Goal: Transaction & Acquisition: Purchase product/service

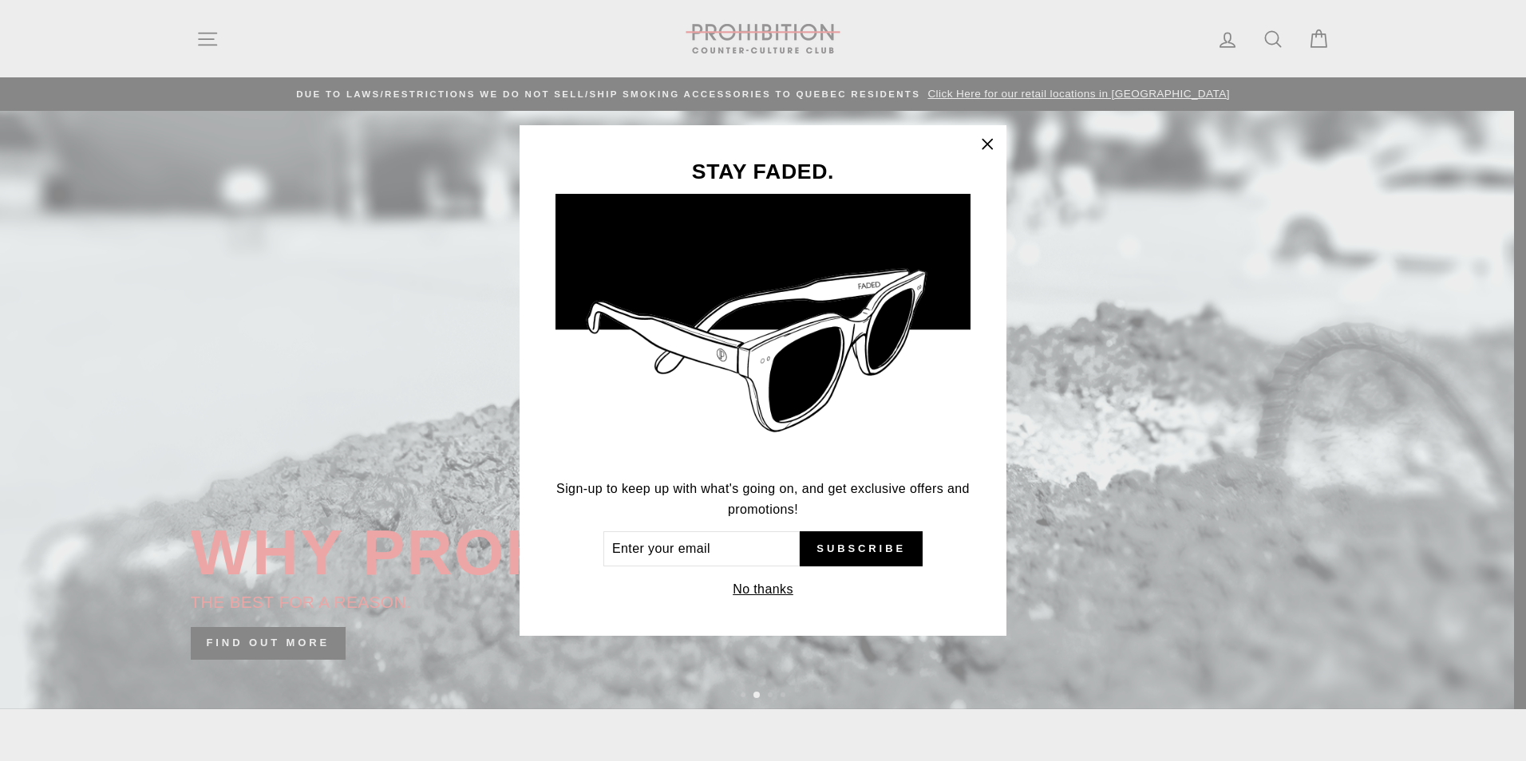
click at [989, 140] on icon "button" at bounding box center [987, 144] width 22 height 22
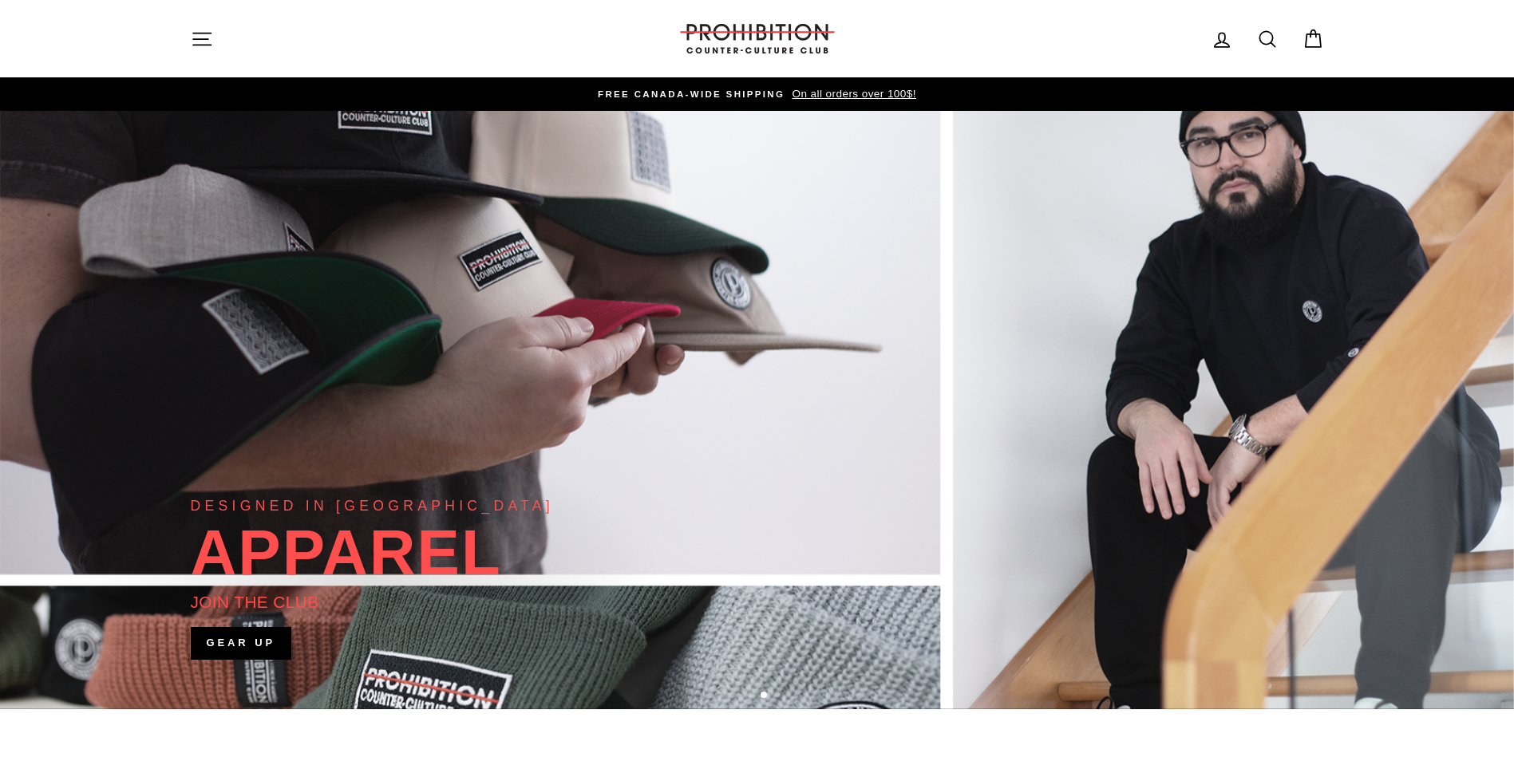
click at [207, 38] on icon "button" at bounding box center [202, 39] width 22 height 22
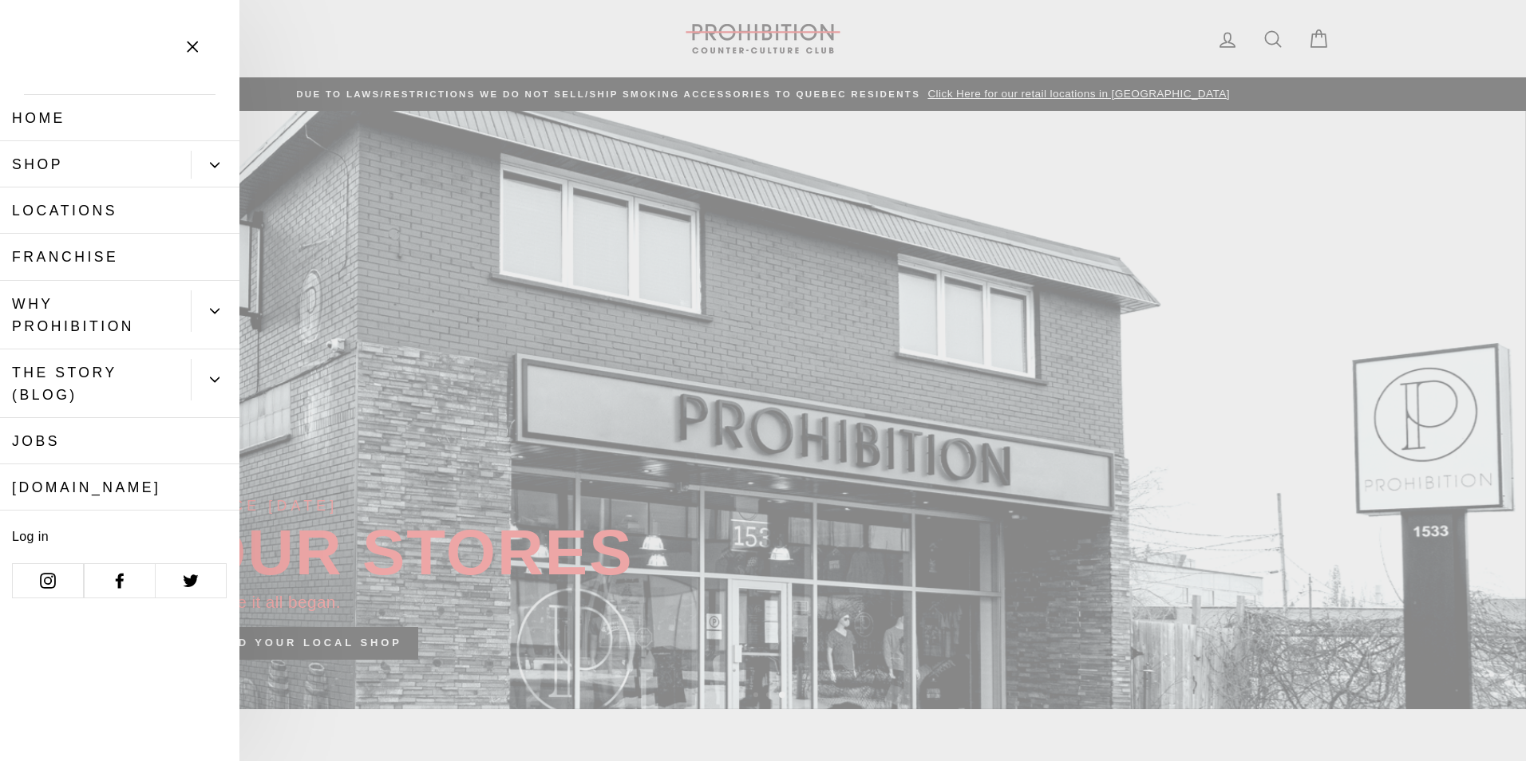
click at [91, 264] on link "Franchise" at bounding box center [119, 257] width 239 height 46
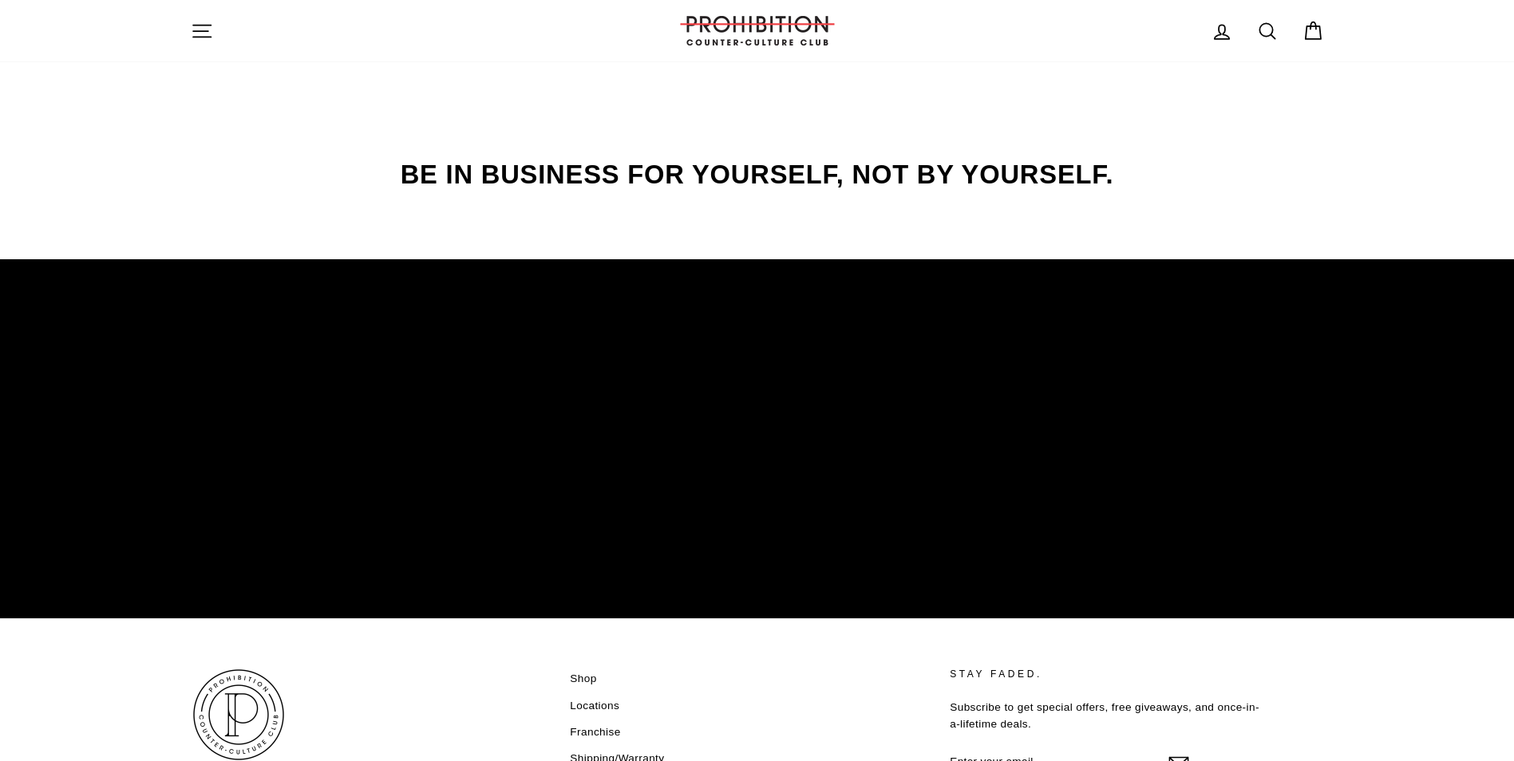
scroll to position [2314, 0]
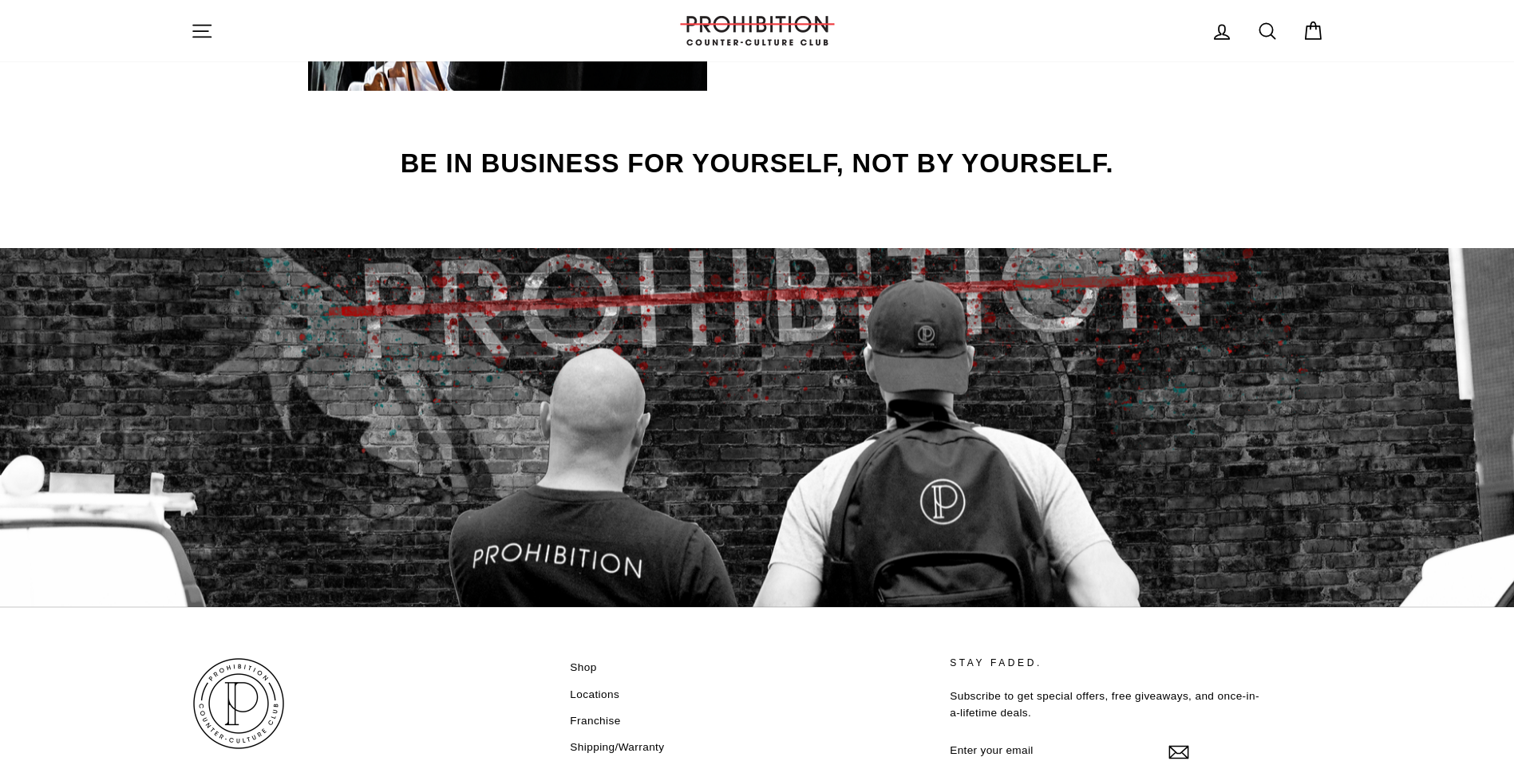
click at [606, 692] on link "Locations" at bounding box center [594, 695] width 49 height 24
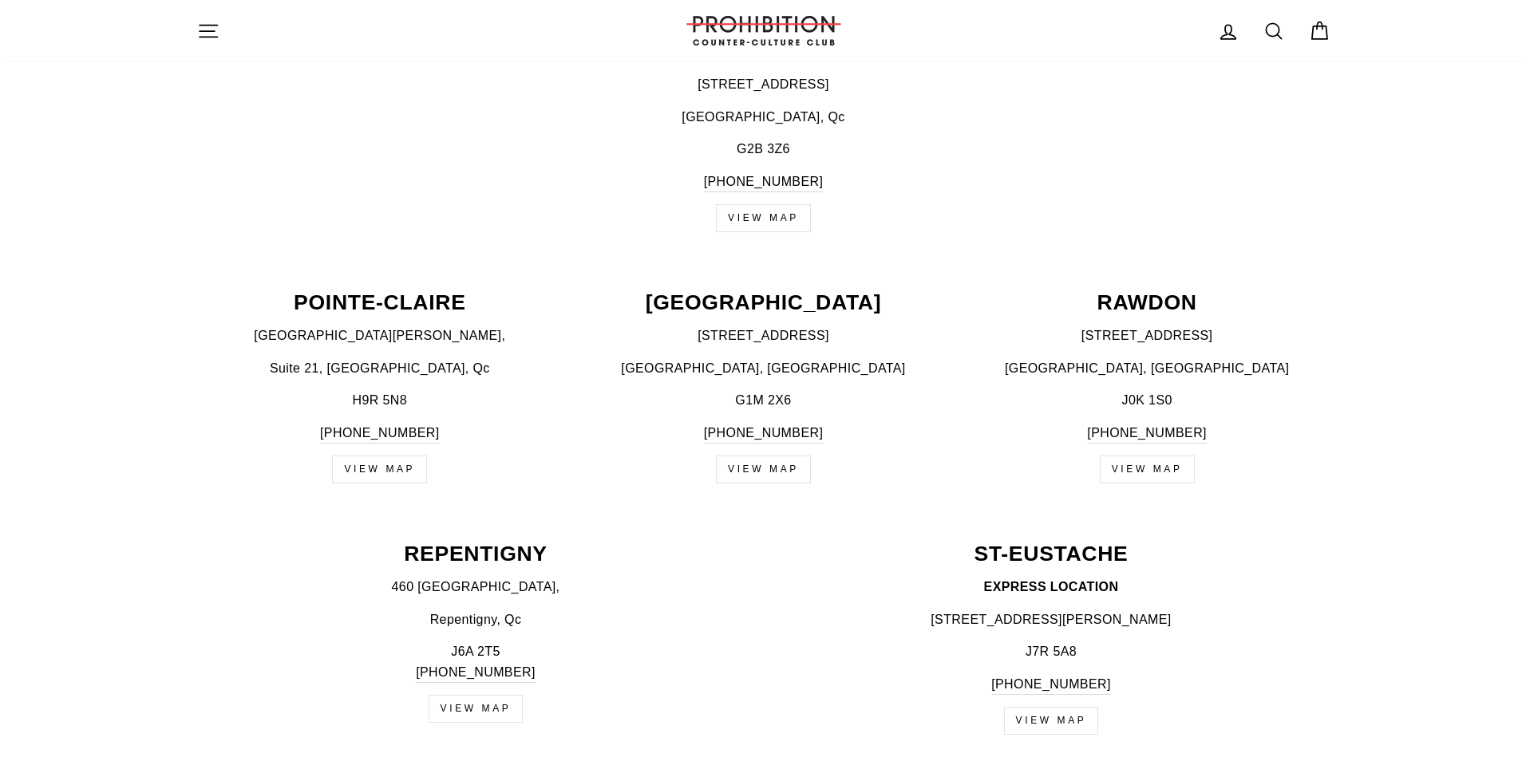
scroll to position [1596, 0]
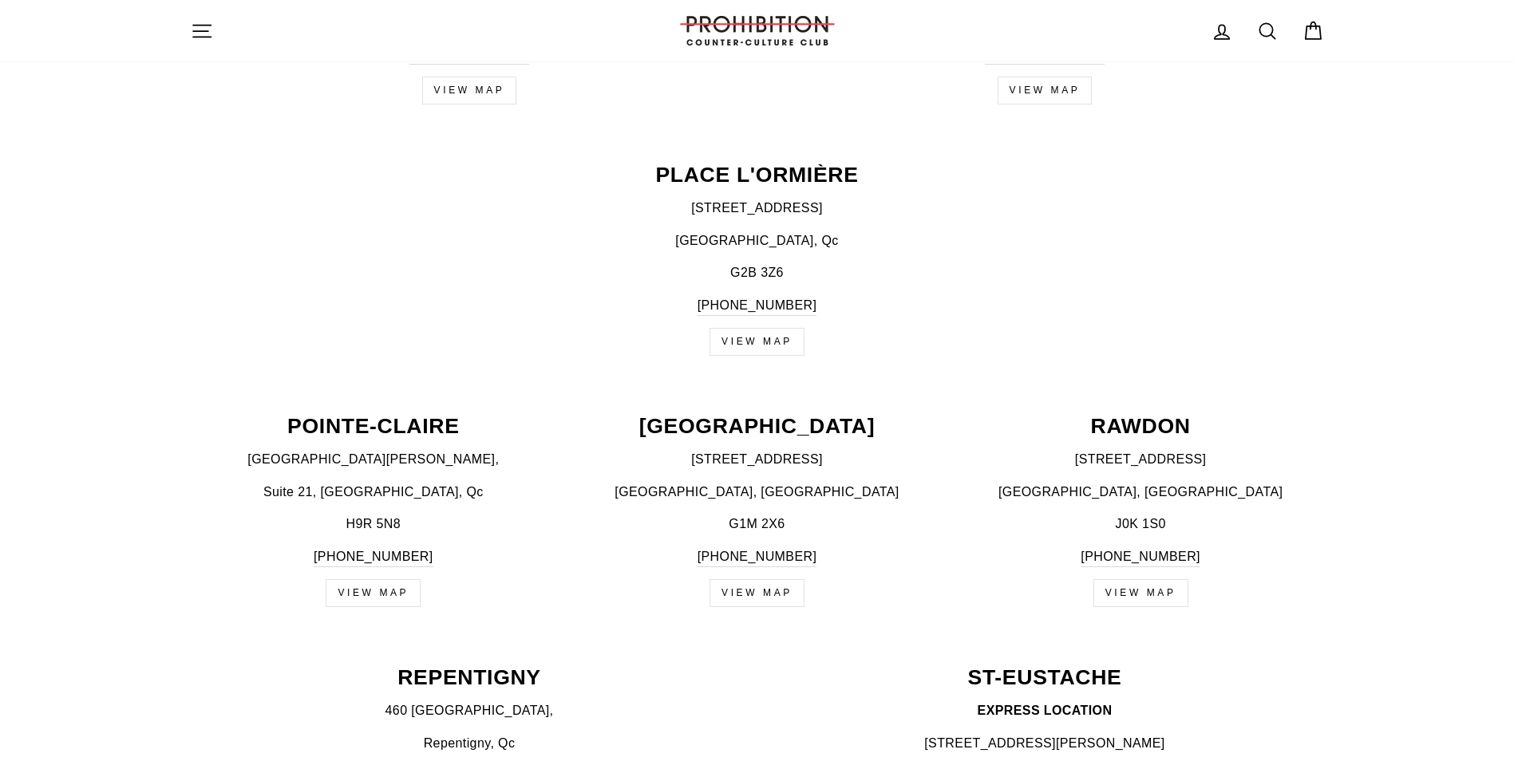
click at [198, 35] on icon "button" at bounding box center [202, 31] width 22 height 22
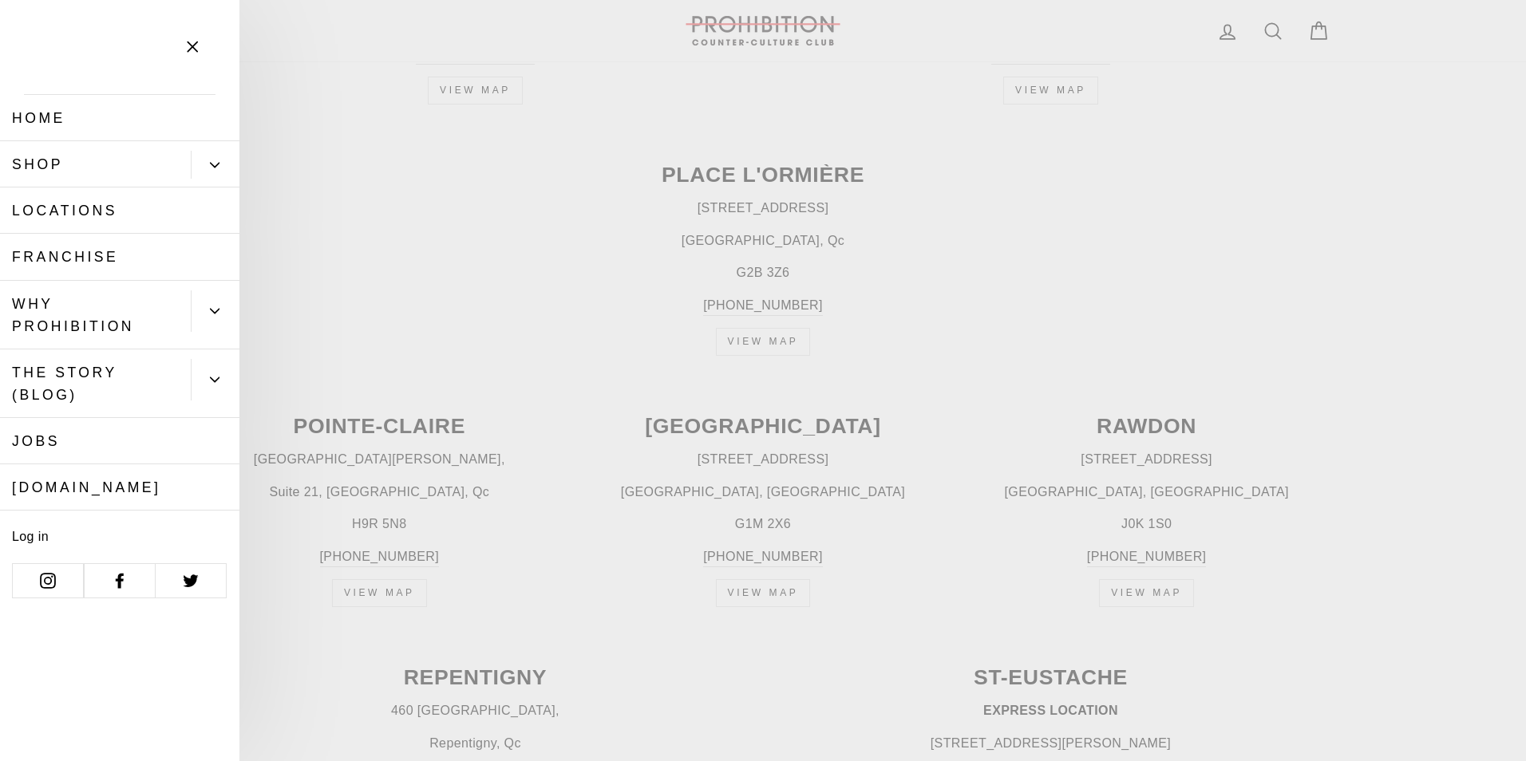
click at [147, 163] on link "Shop" at bounding box center [95, 164] width 191 height 46
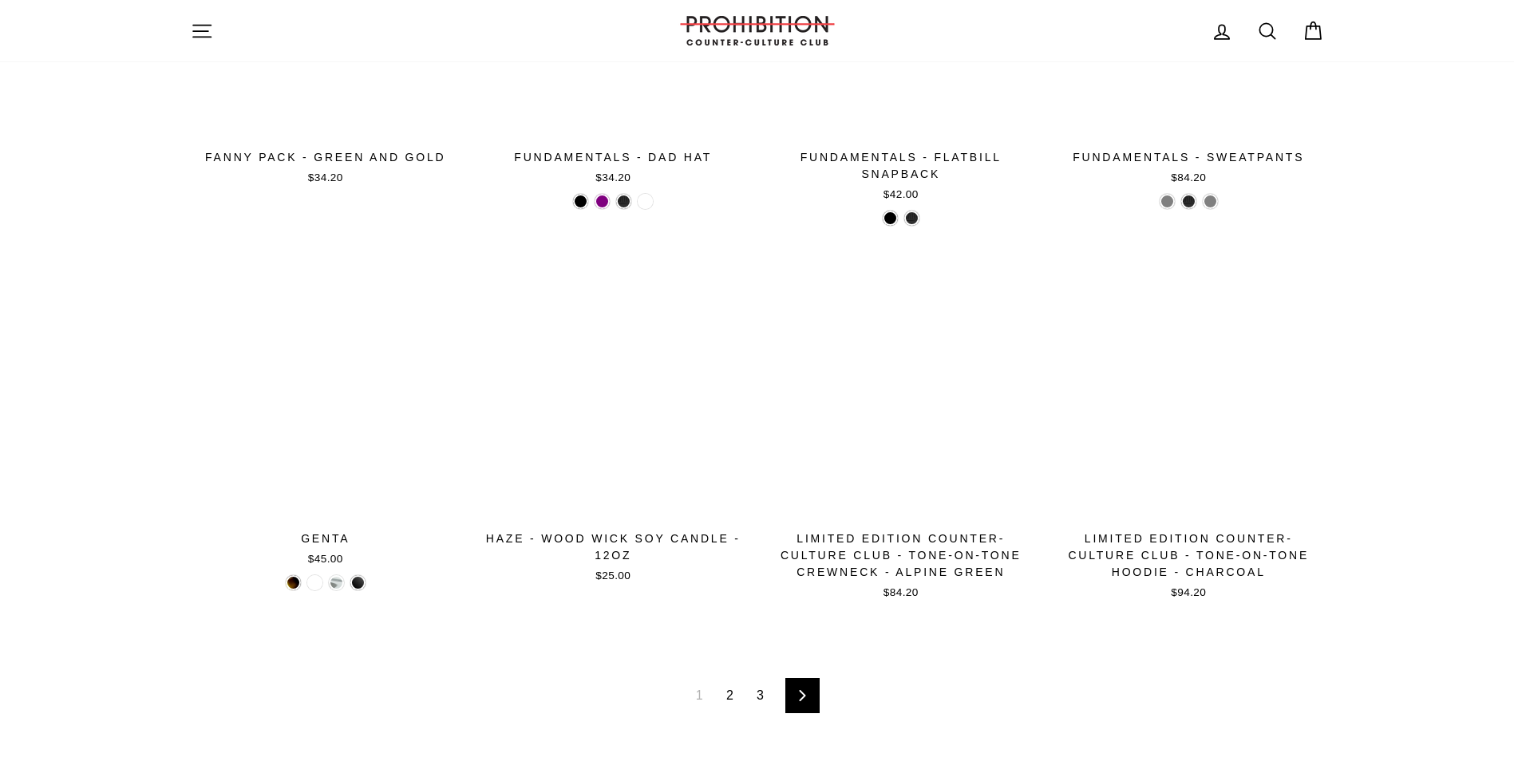
scroll to position [2474, 0]
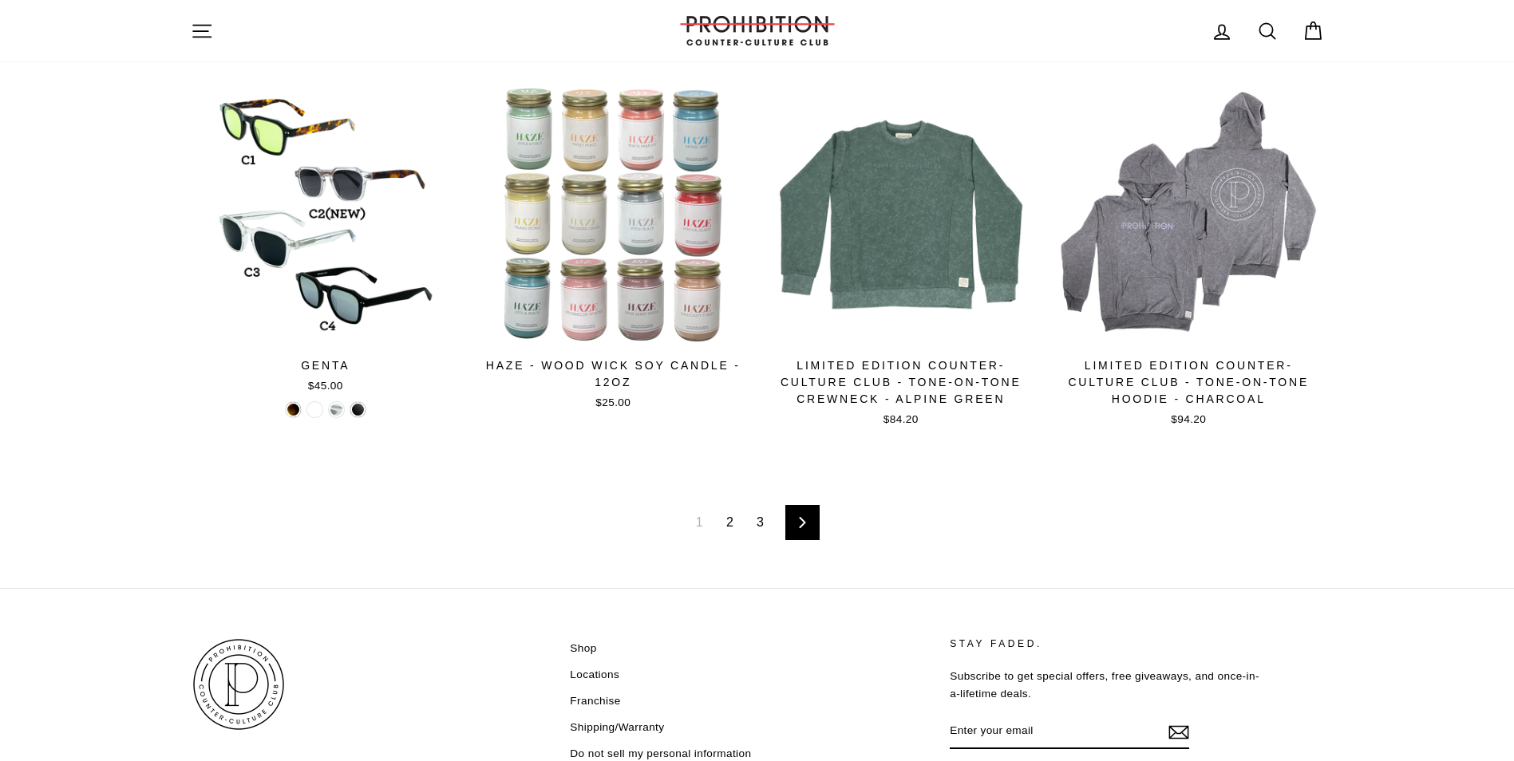
click at [721, 522] on link "2" at bounding box center [730, 523] width 26 height 26
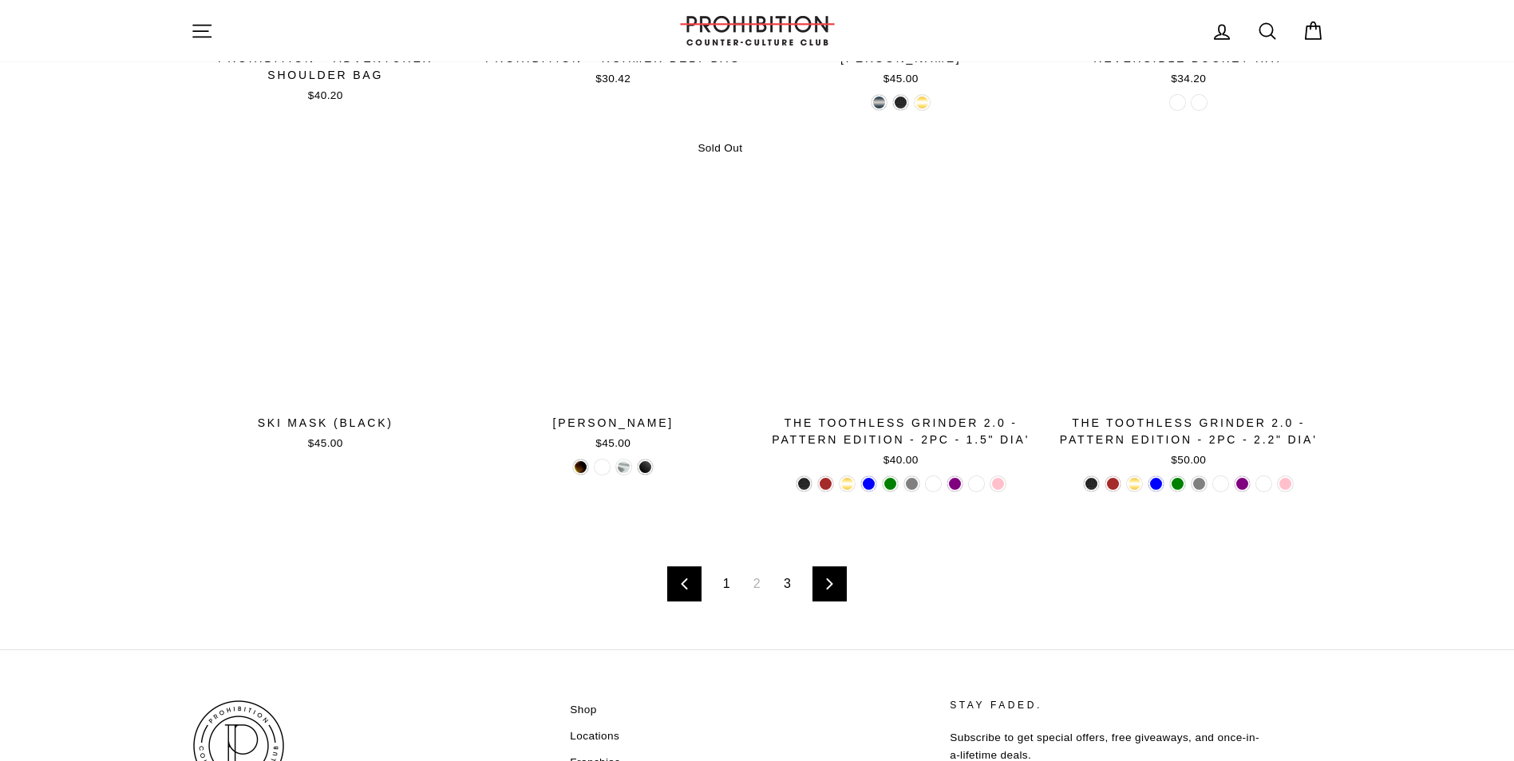
scroll to position [2474, 0]
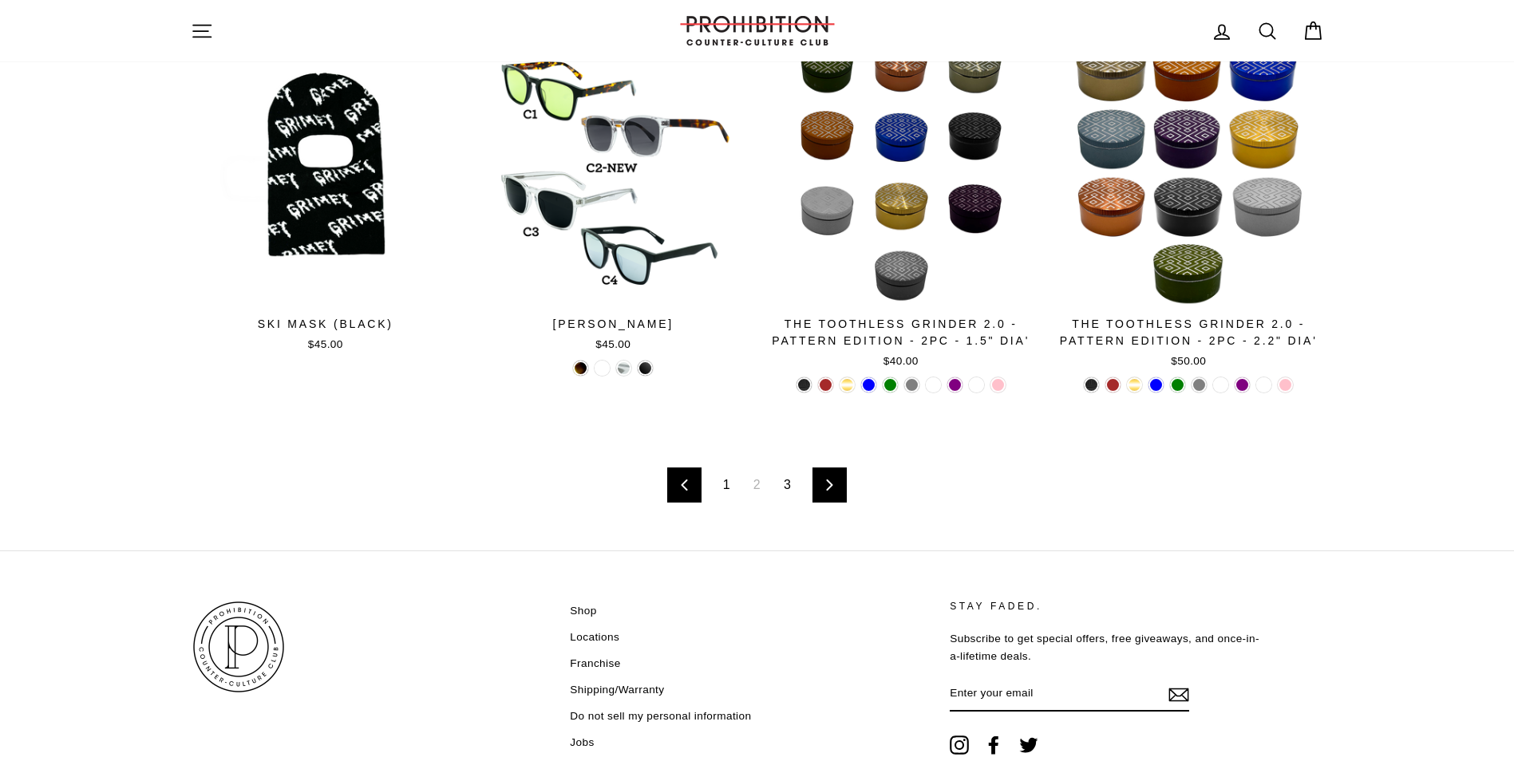
click at [790, 476] on link "3" at bounding box center [787, 485] width 26 height 26
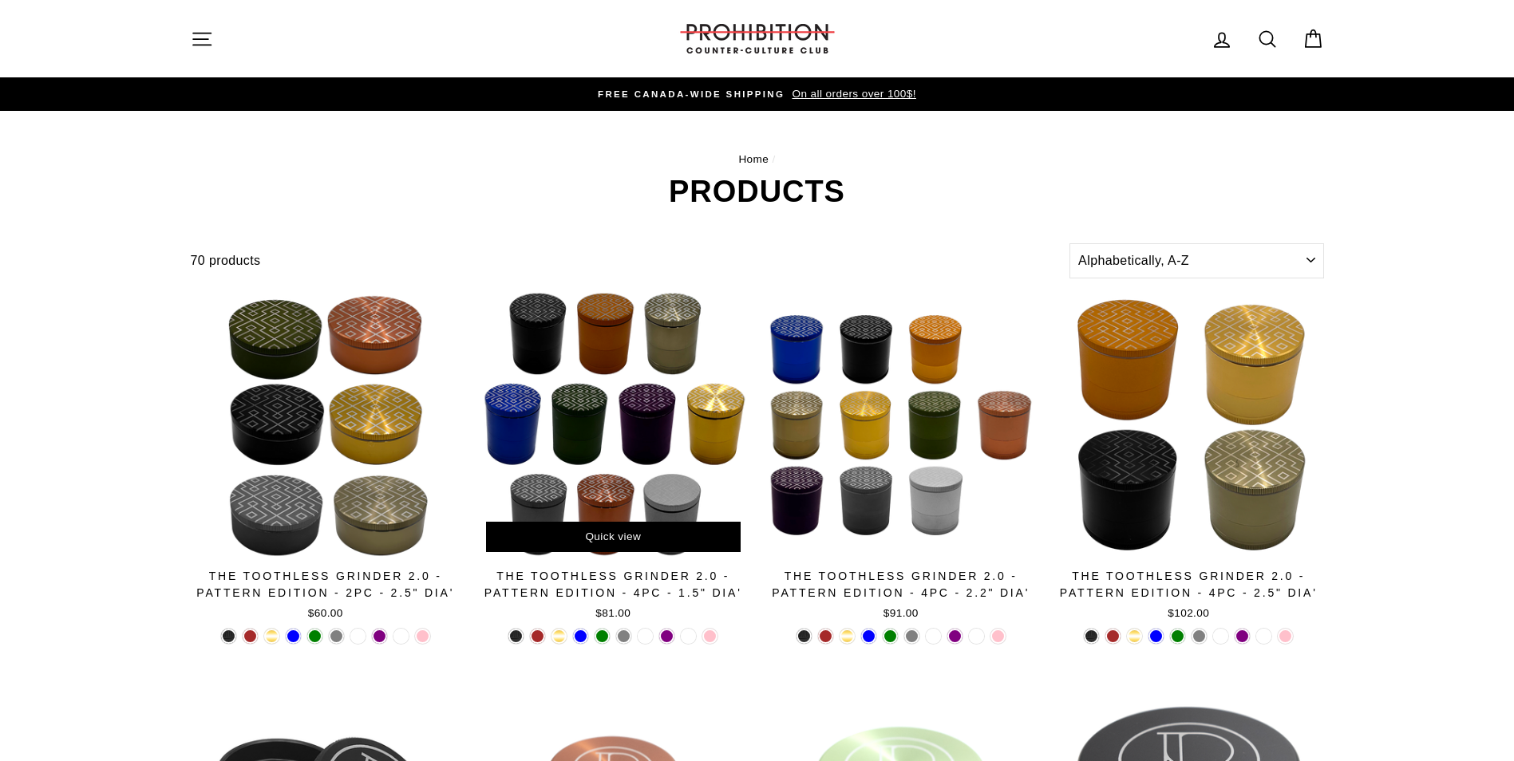
drag, startPoint x: 651, startPoint y: 544, endPoint x: 633, endPoint y: 610, distance: 68.7
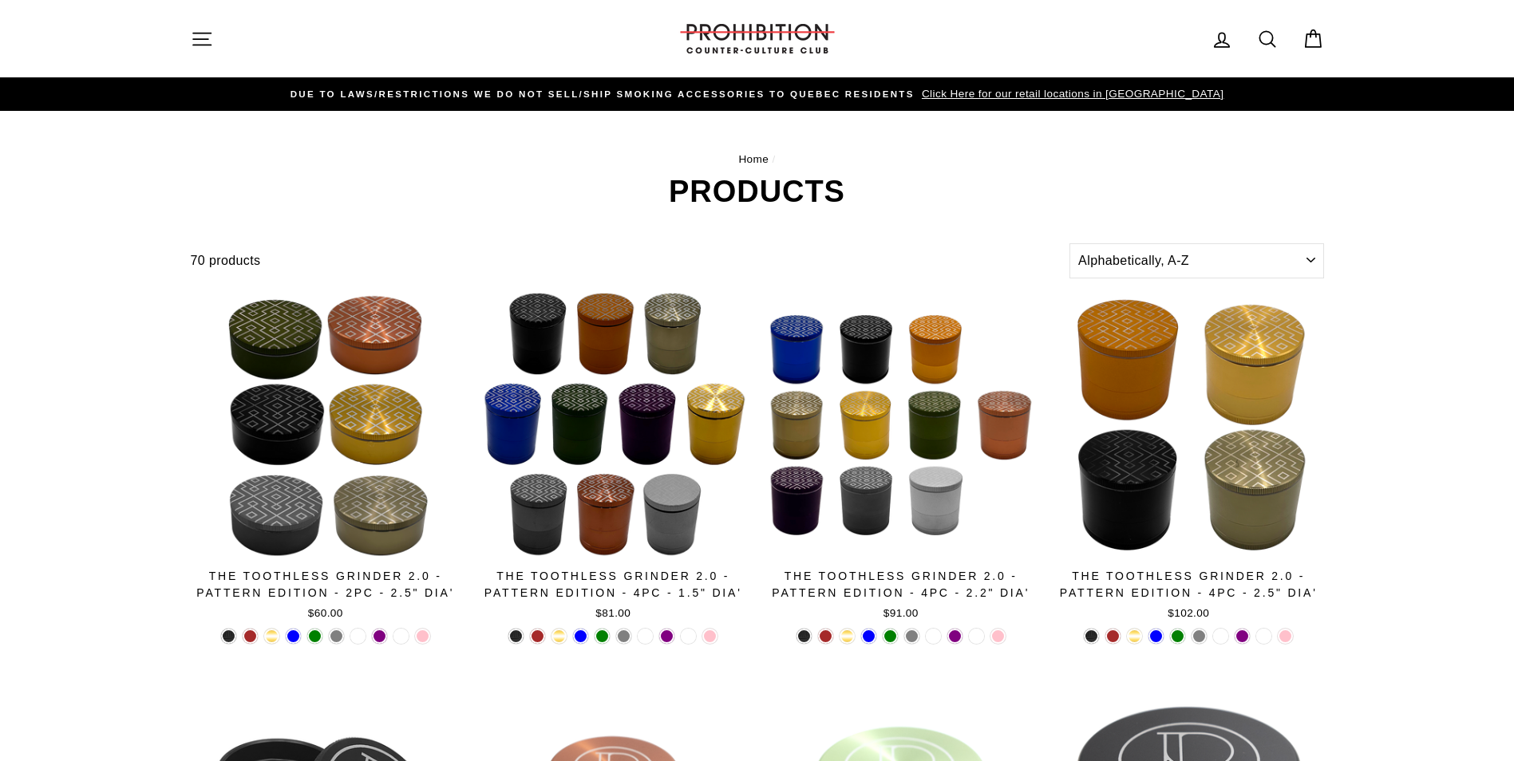
click at [503, 176] on h1 "Products" at bounding box center [757, 191] width 1133 height 30
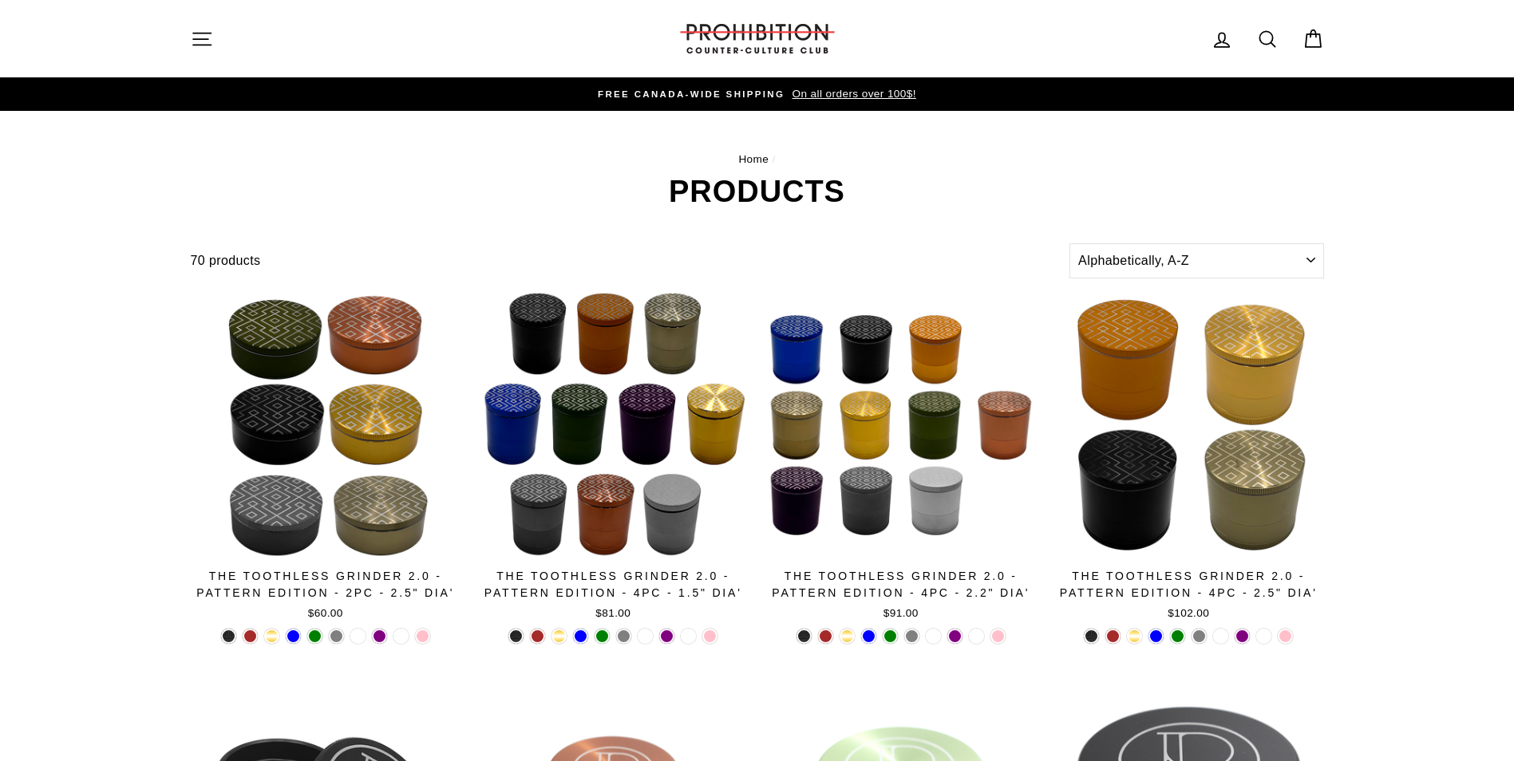
drag, startPoint x: 385, startPoint y: 178, endPoint x: 382, endPoint y: 186, distance: 8.3
drag, startPoint x: 191, startPoint y: 260, endPoint x: 269, endPoint y: 255, distance: 77.5
click at [269, 255] on div "70 products" at bounding box center [627, 261] width 873 height 21
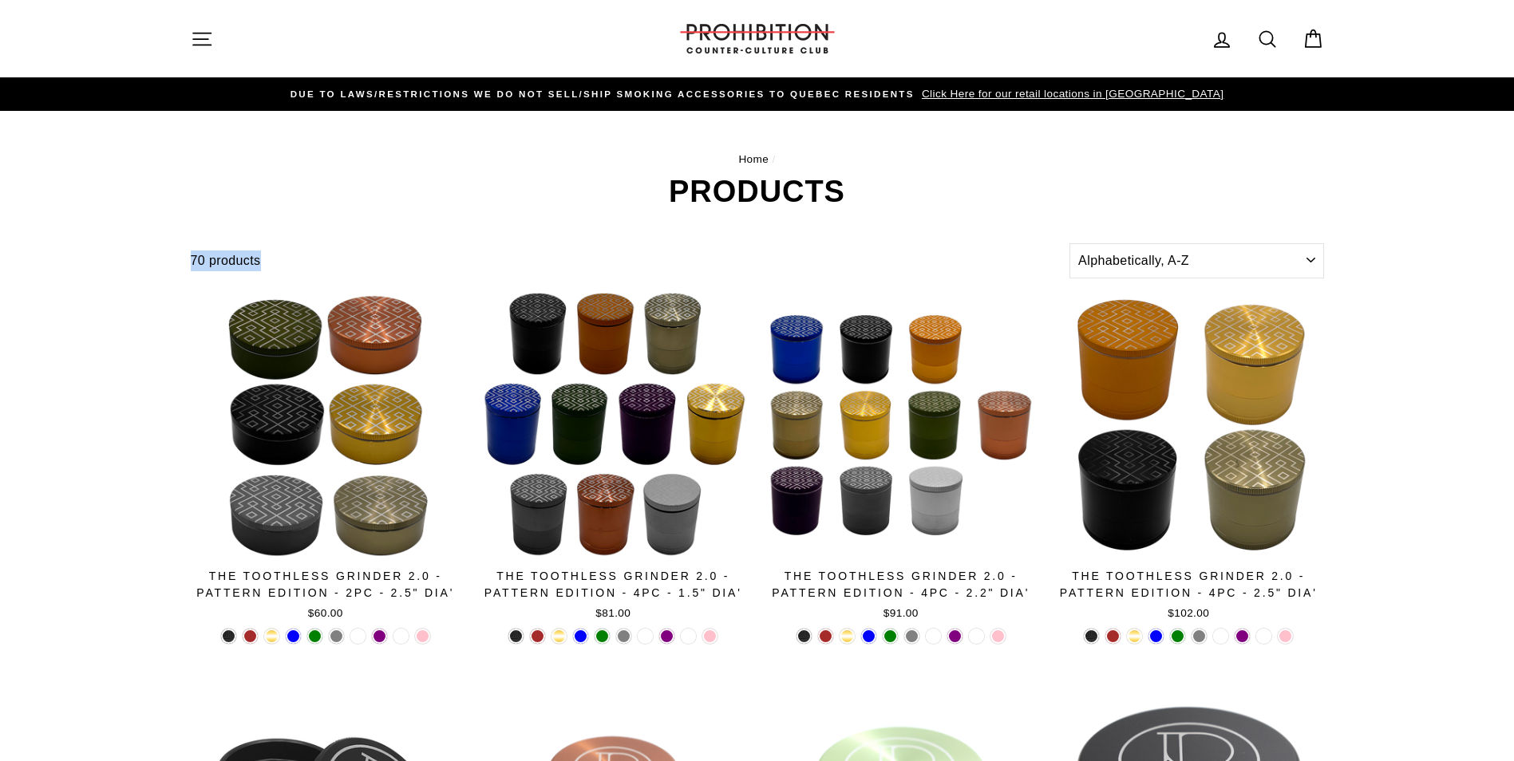
drag, startPoint x: 269, startPoint y: 255, endPoint x: 270, endPoint y: 231, distance: 24.0
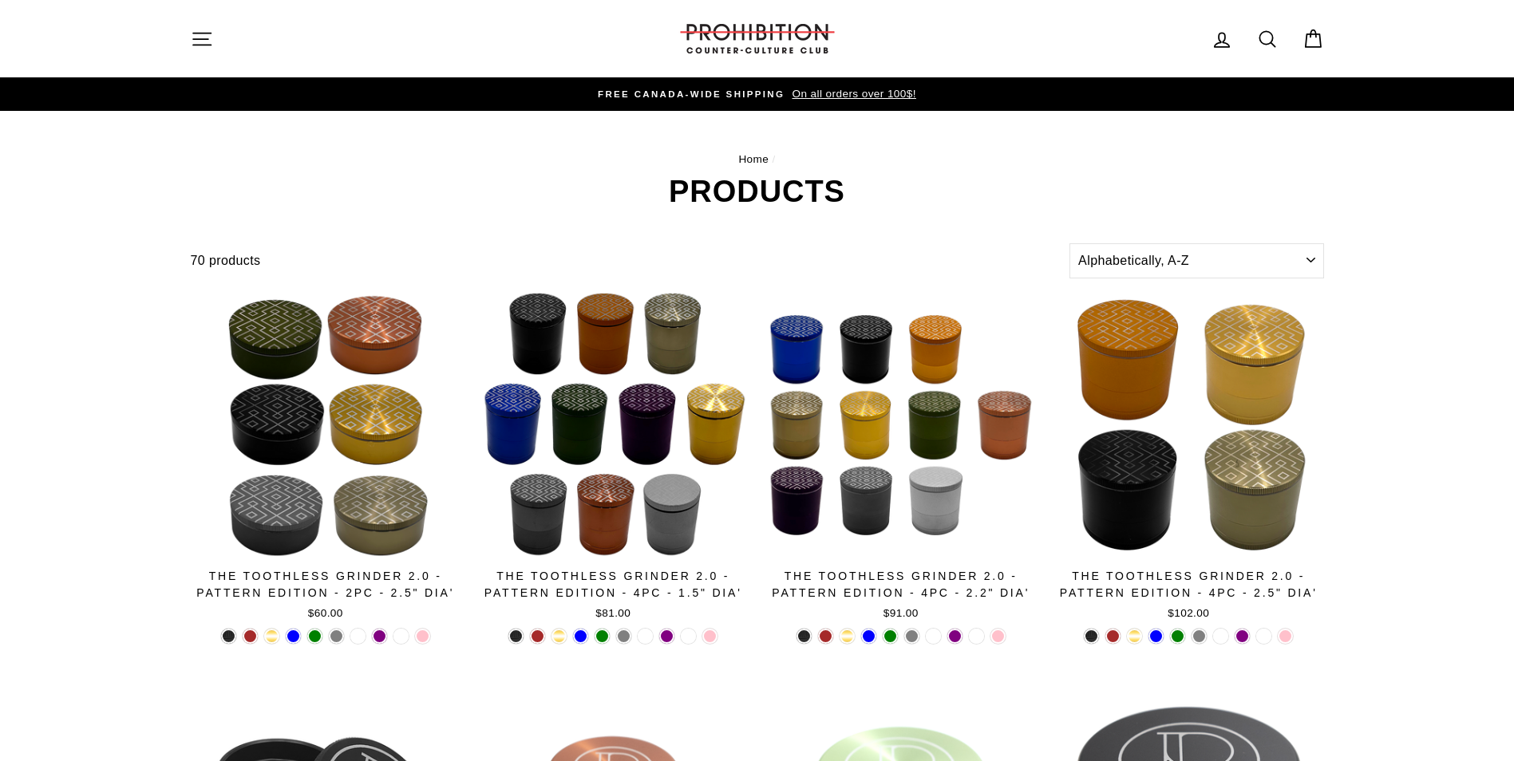
drag, startPoint x: 227, startPoint y: 260, endPoint x: 548, endPoint y: 242, distance: 322.1
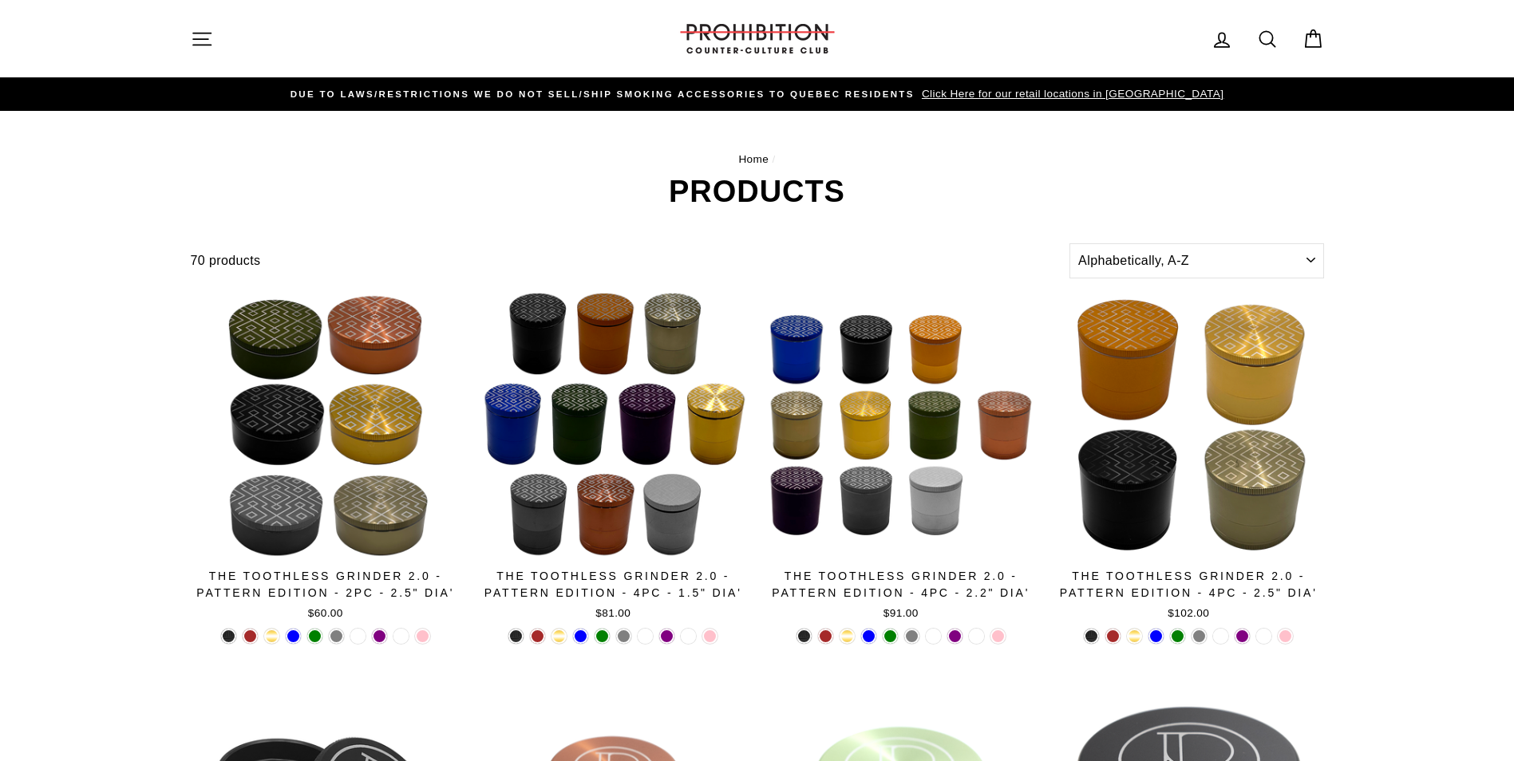
drag, startPoint x: 465, startPoint y: 161, endPoint x: 886, endPoint y: 154, distance: 420.6
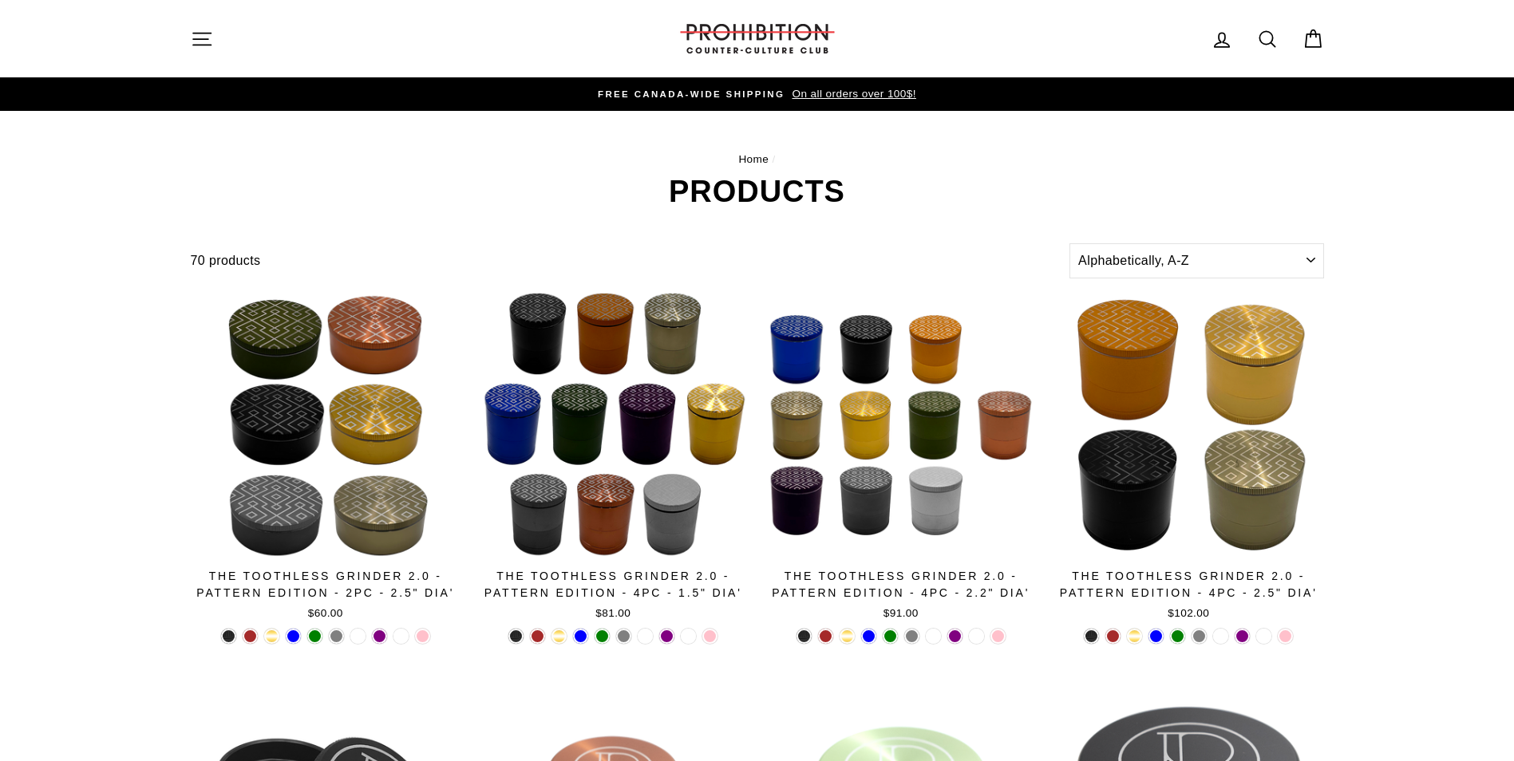
drag, startPoint x: 650, startPoint y: 183, endPoint x: 1013, endPoint y: 173, distance: 363.2
click at [1012, 173] on header "Home / Products" at bounding box center [757, 179] width 1133 height 56
click at [198, 35] on icon "button" at bounding box center [202, 39] width 22 height 22
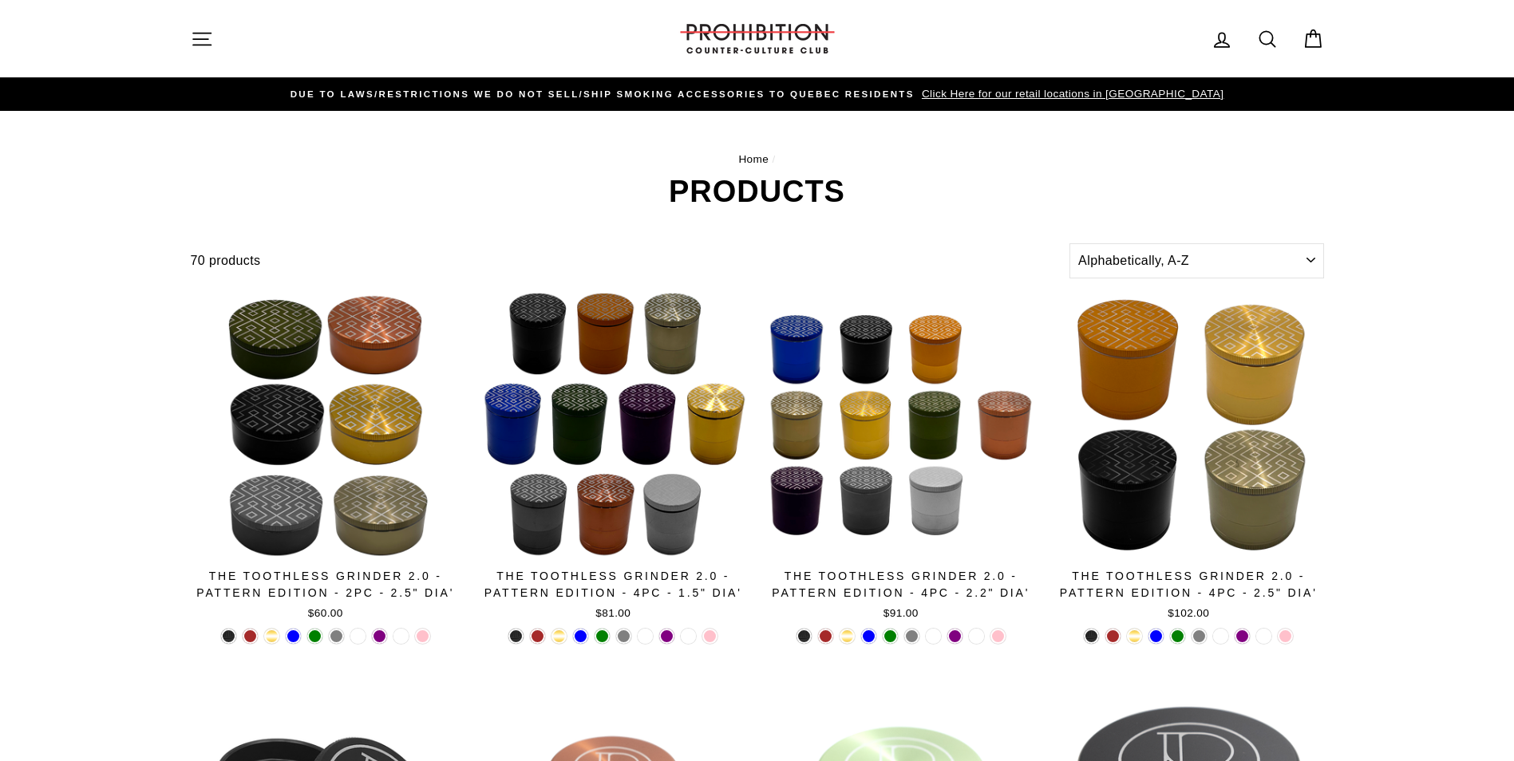
click at [212, 37] on icon "button" at bounding box center [202, 39] width 22 height 22
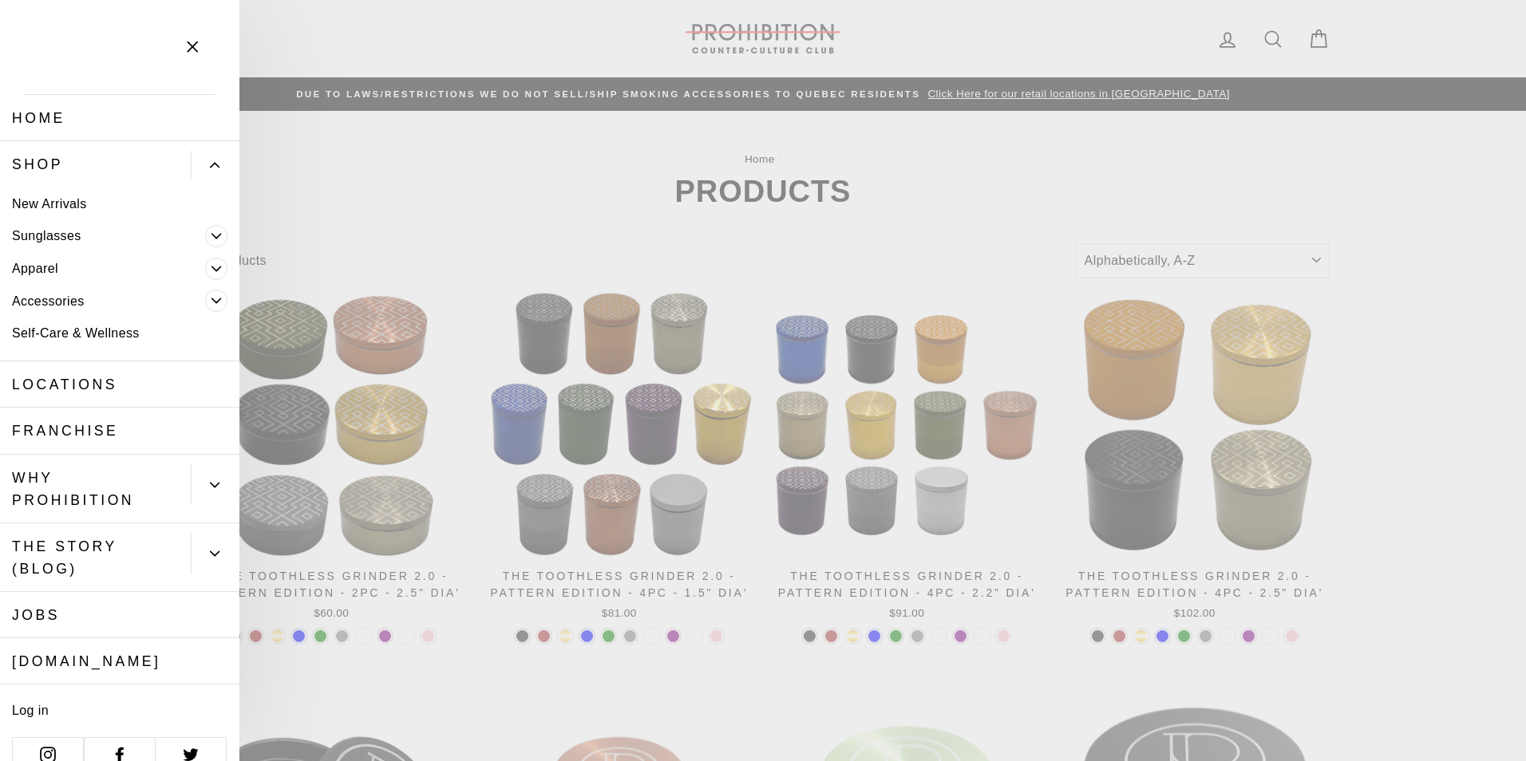
click at [205, 292] on span "Primary" at bounding box center [216, 301] width 22 height 22
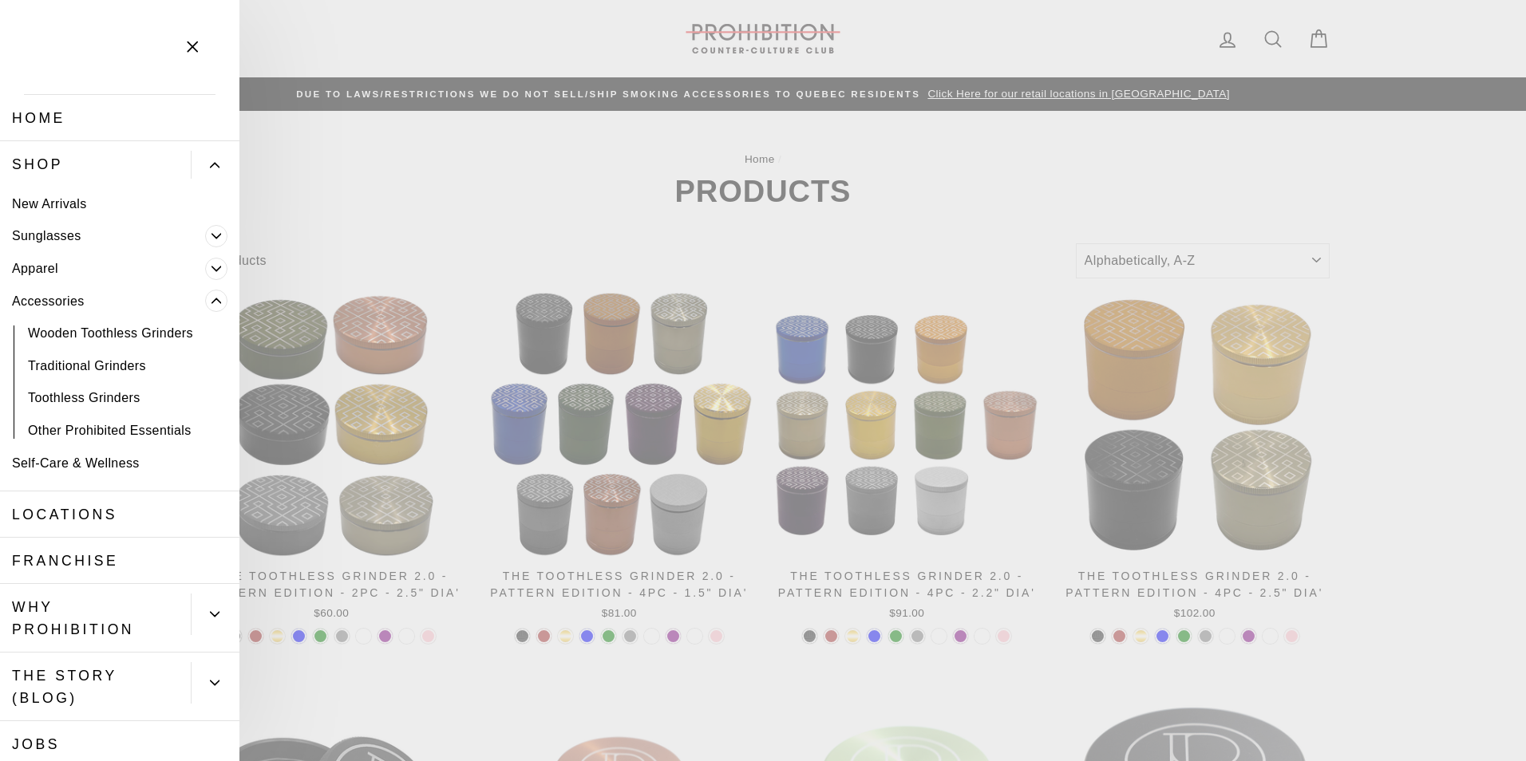
click at [205, 293] on span "Primary" at bounding box center [216, 301] width 22 height 22
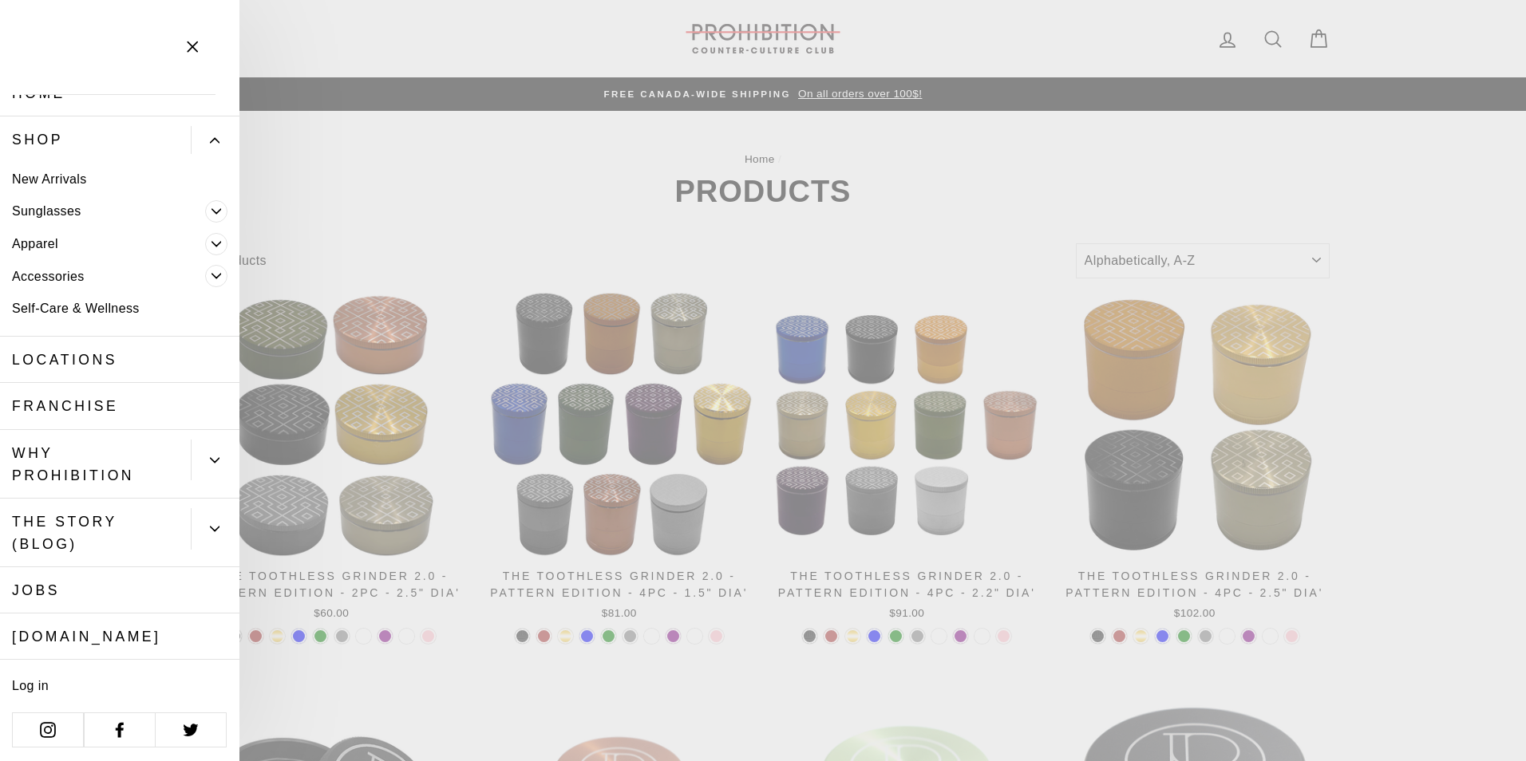
scroll to position [26, 0]
